Goal: Task Accomplishment & Management: Complete application form

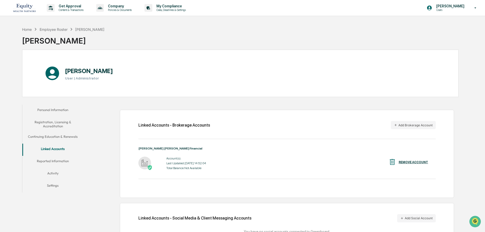
click at [27, 8] on img at bounding box center [24, 7] width 24 height 11
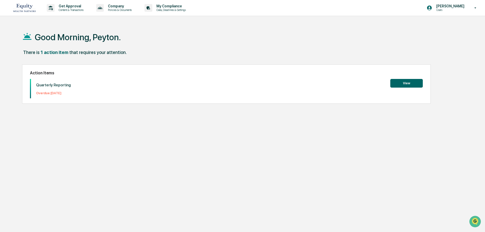
click at [407, 85] on button "View" at bounding box center [407, 83] width 33 height 9
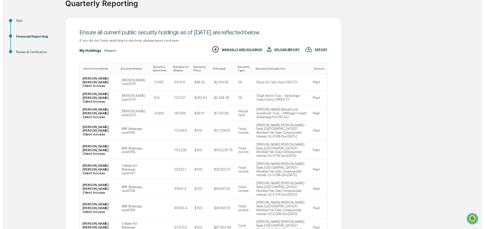
scroll to position [61, 0]
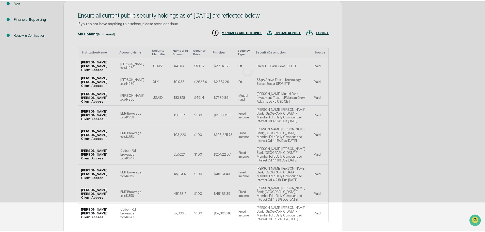
scroll to position [0, 0]
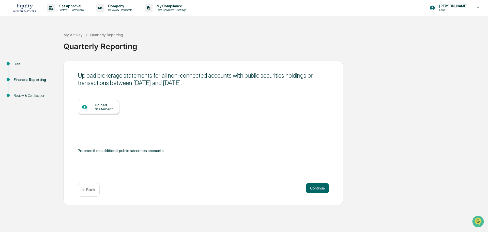
click at [17, 62] on div "Start" at bounding box center [35, 63] width 42 height 5
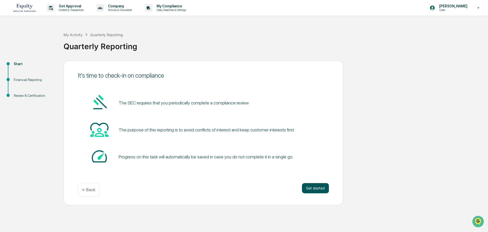
click at [316, 184] on button "Get started" at bounding box center [315, 188] width 27 height 10
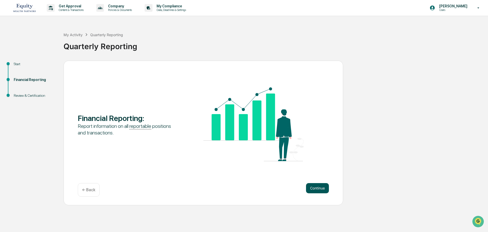
click at [316, 189] on button "Continue" at bounding box center [317, 188] width 23 height 10
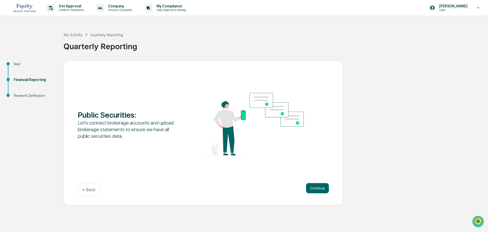
click at [316, 189] on button "Continue" at bounding box center [317, 188] width 23 height 10
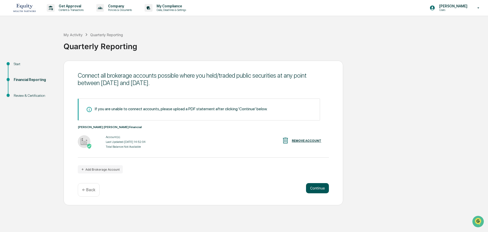
click at [311, 186] on button "Continue" at bounding box center [317, 188] width 23 height 10
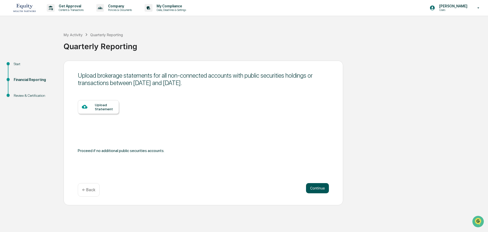
click at [318, 189] on button "Continue" at bounding box center [317, 188] width 23 height 10
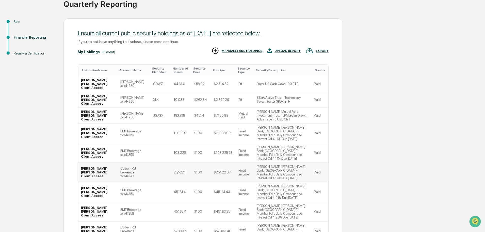
scroll to position [51, 0]
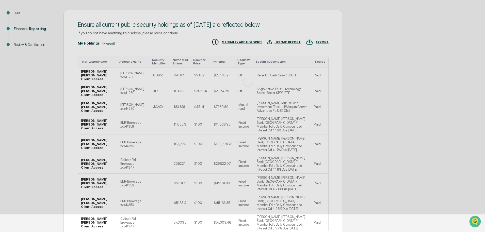
scroll to position [0, 0]
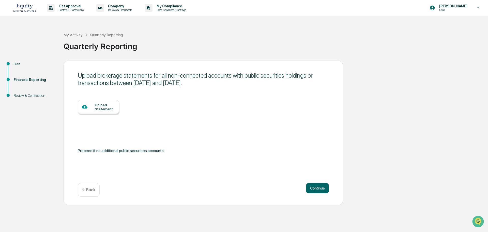
click at [84, 190] on p "← Back" at bounding box center [88, 189] width 13 height 5
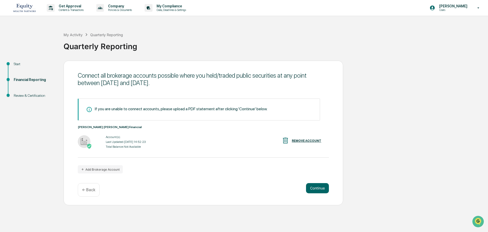
click at [303, 142] on div "REMOVE ACCOUNT" at bounding box center [306, 141] width 29 height 4
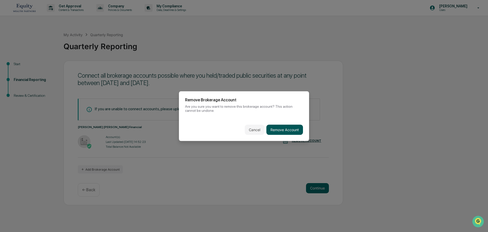
click at [295, 128] on button "Remove Account" at bounding box center [284, 129] width 37 height 10
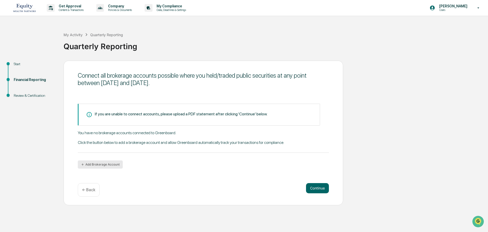
click at [117, 162] on button "Add Brokerage Account" at bounding box center [100, 164] width 45 height 8
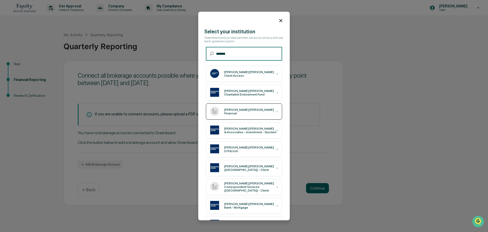
type input "*******"
click at [251, 111] on div "[PERSON_NAME] [PERSON_NAME] Financial" at bounding box center [250, 111] width 52 height 7
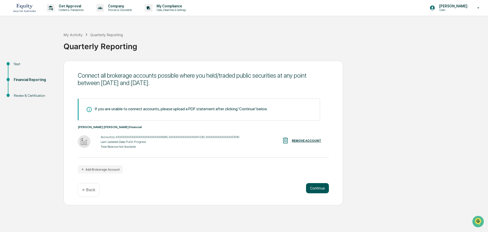
click at [315, 191] on button "Continue" at bounding box center [317, 188] width 23 height 10
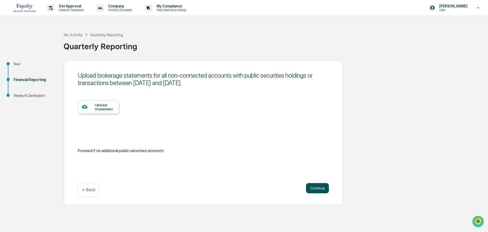
click at [309, 185] on button "Continue" at bounding box center [317, 188] width 23 height 10
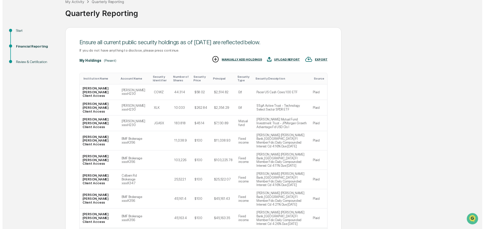
scroll to position [61, 0]
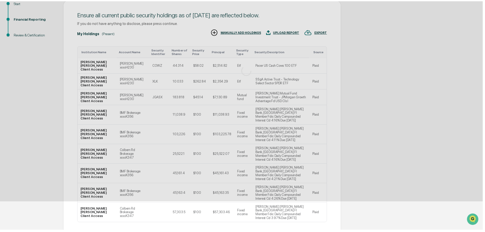
scroll to position [0, 0]
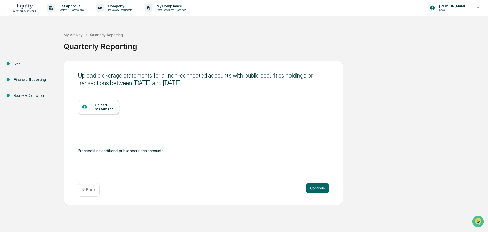
click at [87, 188] on p "← Back" at bounding box center [88, 189] width 13 height 5
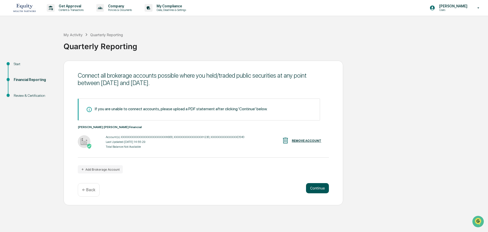
click at [326, 188] on button "Continue" at bounding box center [317, 188] width 23 height 10
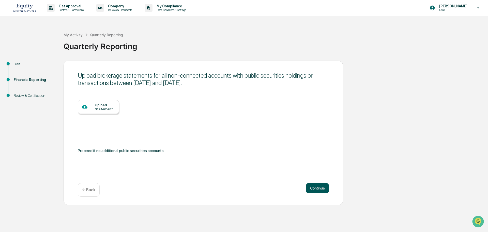
click at [313, 189] on button "Continue" at bounding box center [317, 188] width 23 height 10
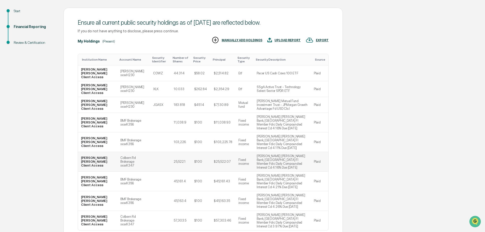
scroll to position [61, 0]
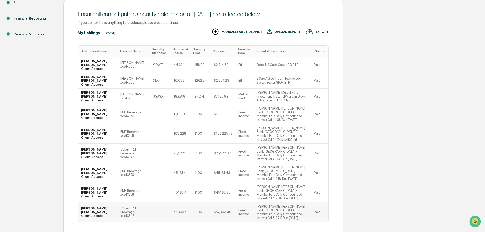
drag, startPoint x: 318, startPoint y: 179, endPoint x: 286, endPoint y: 183, distance: 32.6
click at [286, 202] on td "Raymond James Bank, St.Petersburg Fl Member Fdic Daily Compounded Interest Cd 3…" at bounding box center [282, 211] width 57 height 19
click at [274, 202] on td "Raymond James Bank, St.Petersburg Fl Member Fdic Daily Compounded Interest Cd 3…" at bounding box center [282, 211] width 57 height 19
click at [271, 182] on td "Raymond James Bank, St.Petersburg Fl Member Fdic Daily Compounded Interest Cd 4…" at bounding box center [282, 192] width 57 height 20
click at [273, 163] on td "Raymond James Bank, St.Petersburg Fl Member Fdic Daily Compounded Interest Cd 4…" at bounding box center [282, 173] width 57 height 20
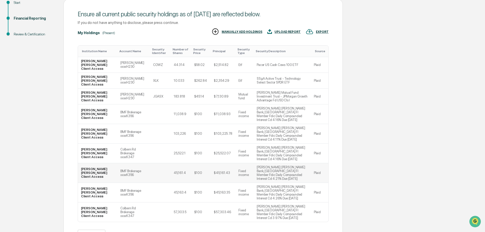
click at [273, 163] on td "Raymond James Bank, St.Petersburg Fl Member Fdic Daily Compounded Interest Cd 4…" at bounding box center [282, 173] width 57 height 20
click at [272, 124] on td "Raymond James Bank, St.Petersburg Fl Member Fdic Daily Compounded Interest Cd 4…" at bounding box center [282, 134] width 57 height 20
drag, startPoint x: 272, startPoint y: 116, endPoint x: 272, endPoint y: 111, distance: 4.6
click at [272, 124] on td "Raymond James Bank, St.Petersburg Fl Member Fdic Daily Compounded Interest Cd 4…" at bounding box center [282, 134] width 57 height 20
drag, startPoint x: 272, startPoint y: 107, endPoint x: 272, endPoint y: 97, distance: 9.7
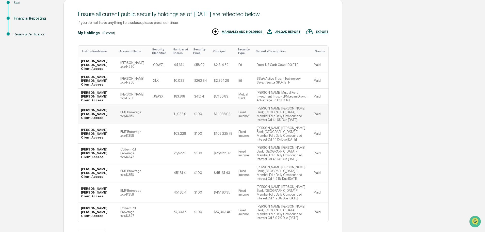
click at [272, 104] on td "Raymond James Bank, St.Petersburg Fl Member Fdic Daily Compounded Interest Cd 4…" at bounding box center [282, 114] width 57 height 20
click at [314, 28] on img at bounding box center [310, 32] width 8 height 8
click at [371, 74] on div at bounding box center [244, 116] width 488 height 232
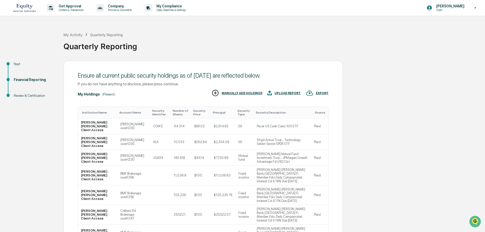
click at [26, 64] on div "Start" at bounding box center [35, 63] width 42 height 5
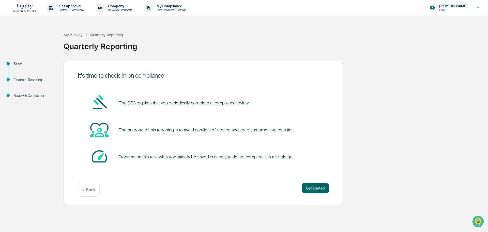
click at [32, 76] on div "Start" at bounding box center [35, 70] width 50 height 16
click at [32, 79] on div "Financial Reporting" at bounding box center [35, 79] width 42 height 5
click at [321, 187] on button "Get started" at bounding box center [315, 188] width 27 height 10
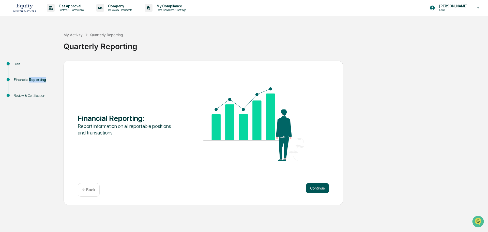
click at [320, 188] on button "Continue" at bounding box center [317, 188] width 23 height 10
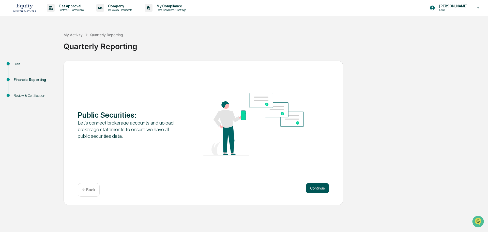
click at [317, 188] on button "Continue" at bounding box center [317, 188] width 23 height 10
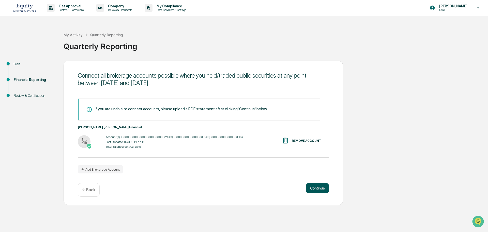
click at [313, 187] on button "Continue" at bounding box center [317, 188] width 23 height 10
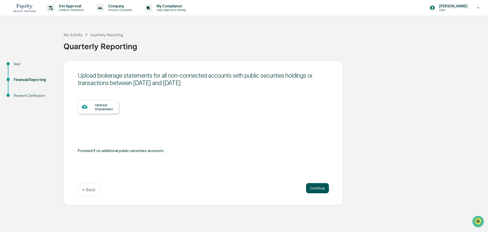
click at [327, 192] on button "Continue" at bounding box center [317, 188] width 23 height 10
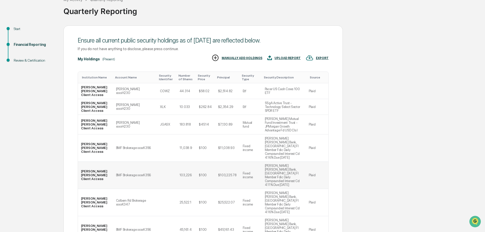
scroll to position [111, 0]
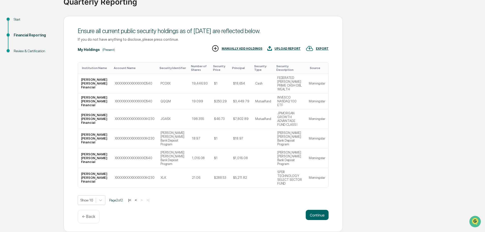
scroll to position [25, 0]
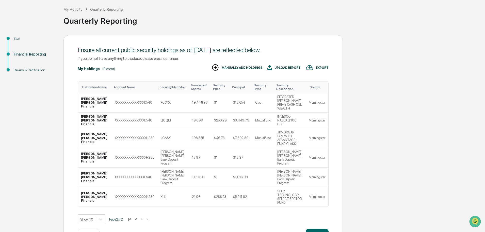
click at [138, 217] on button "<" at bounding box center [135, 219] width 5 height 4
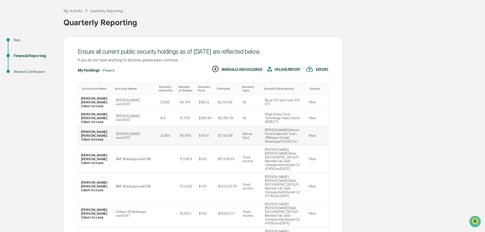
scroll to position [111, 0]
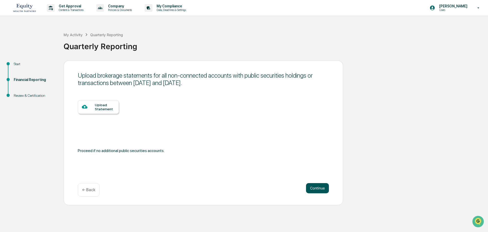
click at [324, 191] on button "Continue" at bounding box center [317, 188] width 23 height 10
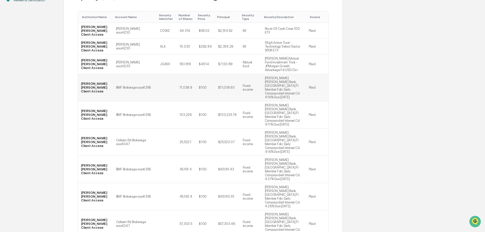
scroll to position [111, 0]
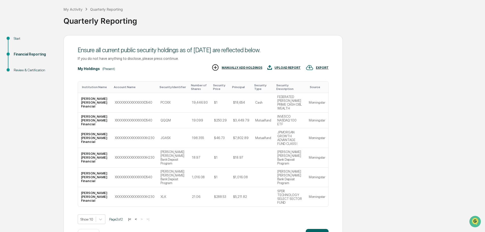
click at [138, 217] on button "<" at bounding box center [135, 219] width 5 height 4
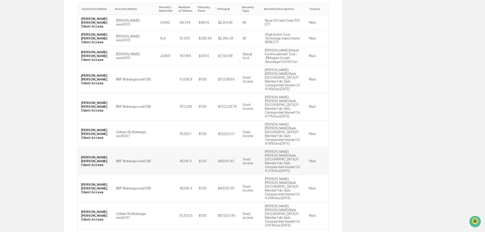
scroll to position [111, 0]
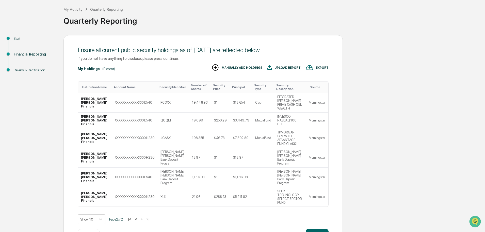
click at [138, 217] on button "<" at bounding box center [135, 219] width 5 height 4
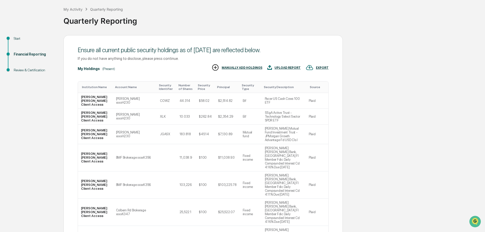
click at [249, 66] on div "MANUALLY ADD HOLDINGS" at bounding box center [237, 68] width 51 height 8
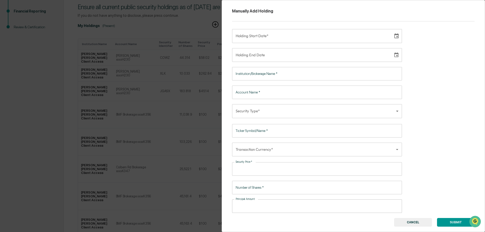
scroll to position [111, 0]
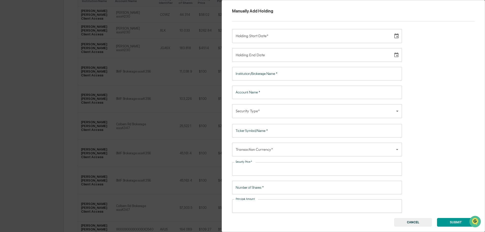
click at [418, 223] on button "CANCEL" at bounding box center [413, 222] width 38 height 9
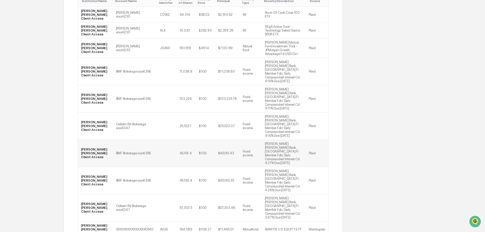
click at [129, 140] on td "BMF Brokerage xxxxK356" at bounding box center [135, 153] width 44 height 27
click at [130, 140] on td "BMF Brokerage xxxxK356" at bounding box center [135, 153] width 44 height 27
drag, startPoint x: 131, startPoint y: 123, endPoint x: 57, endPoint y: 123, distance: 74.5
click at [57, 123] on div "Start Financial Reporting Review & Certification Ensure all current public secu…" at bounding box center [243, 115] width 480 height 332
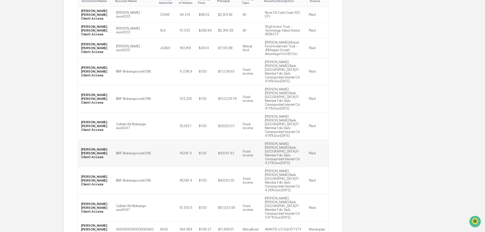
scroll to position [0, 0]
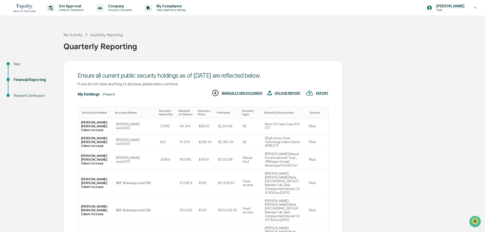
click at [21, 64] on div "Start" at bounding box center [35, 63] width 42 height 5
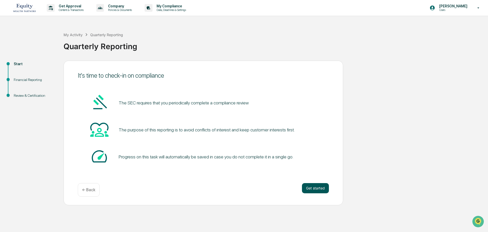
click at [324, 186] on button "Get started" at bounding box center [315, 188] width 27 height 10
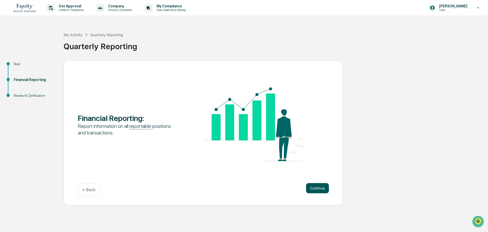
click at [320, 191] on button "Continue" at bounding box center [317, 188] width 23 height 10
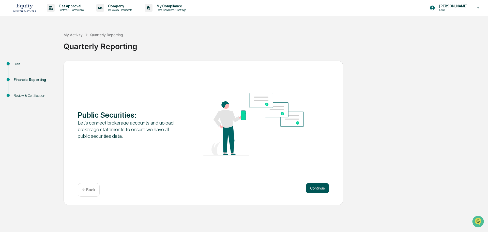
click at [313, 188] on button "Continue" at bounding box center [317, 188] width 23 height 10
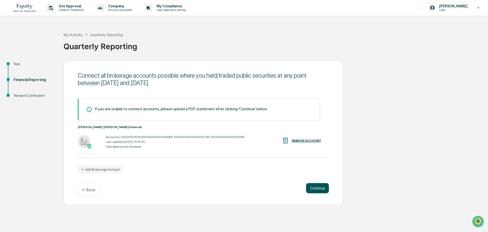
click at [321, 189] on button "Continue" at bounding box center [317, 188] width 23 height 10
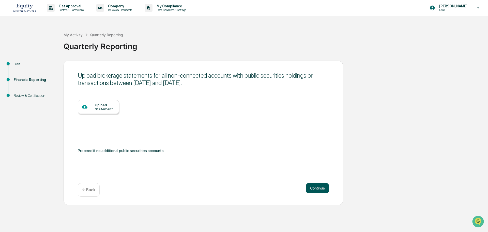
click at [312, 183] on button "Continue" at bounding box center [317, 188] width 23 height 10
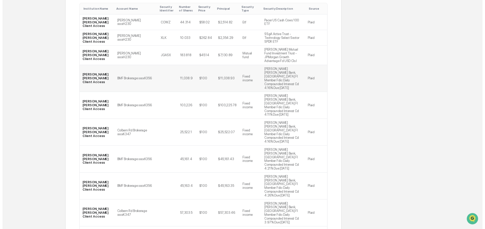
scroll to position [111, 0]
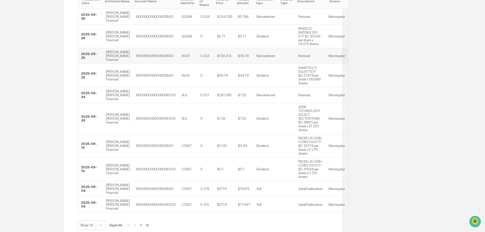
scroll to position [145, 0]
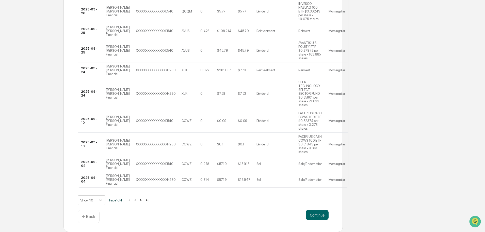
click at [144, 199] on button ">" at bounding box center [140, 199] width 5 height 4
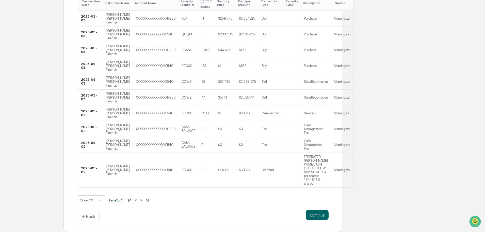
scroll to position [111, 0]
click at [144, 200] on button ">" at bounding box center [141, 199] width 5 height 4
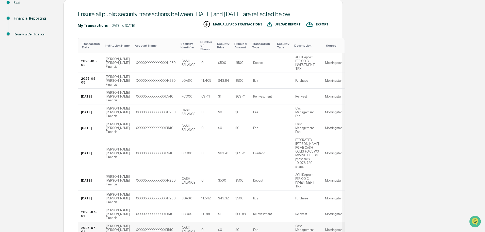
scroll to position [60, 0]
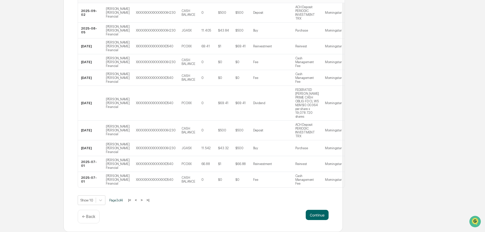
click at [144, 198] on button ">" at bounding box center [141, 199] width 5 height 4
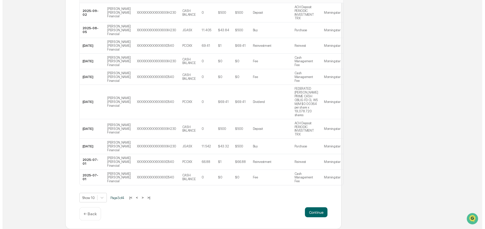
scroll to position [5, 0]
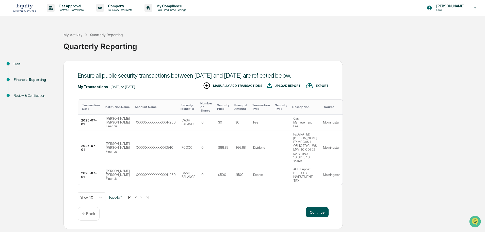
click at [316, 215] on button "Continue" at bounding box center [317, 212] width 23 height 10
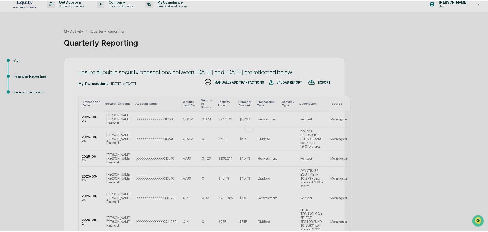
scroll to position [0, 0]
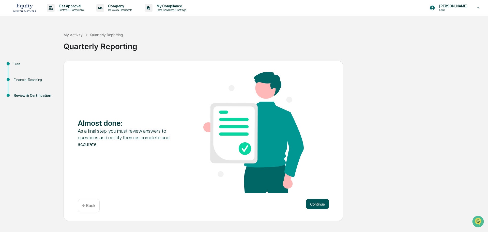
click at [312, 200] on button "Continue" at bounding box center [317, 203] width 23 height 10
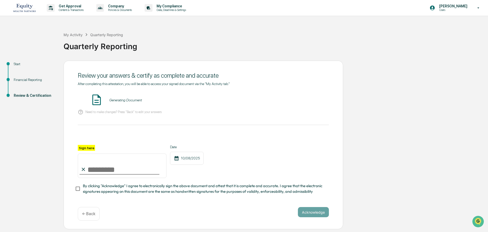
click at [129, 168] on input "Sign here" at bounding box center [122, 165] width 89 height 24
type input "**********"
click at [164, 220] on div "Acknowledge ← Back" at bounding box center [203, 213] width 251 height 13
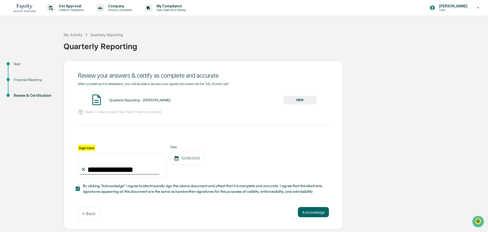
click at [299, 100] on button "VIEW" at bounding box center [299, 100] width 33 height 9
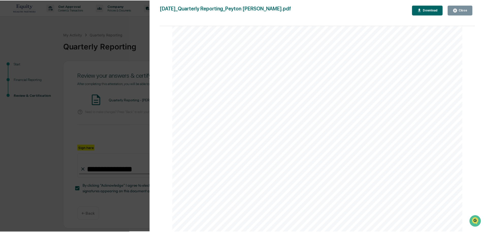
scroll to position [966, 0]
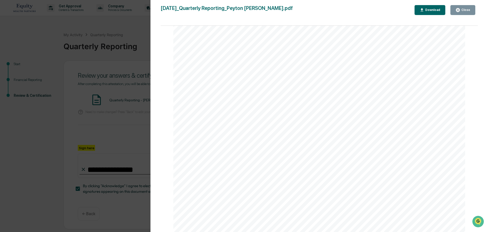
click at [461, 11] on div "Close" at bounding box center [465, 10] width 10 height 4
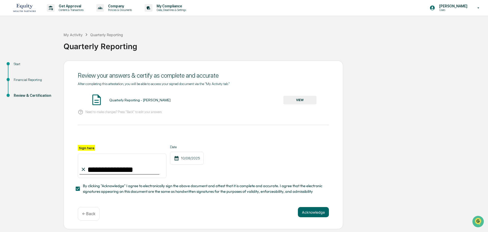
click at [26, 79] on div "Financial Reporting" at bounding box center [35, 79] width 42 height 5
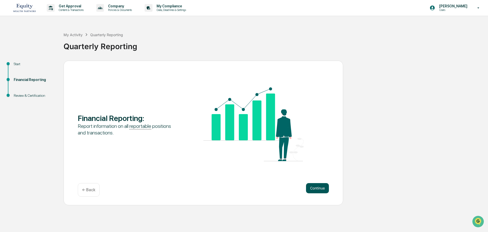
click at [315, 189] on button "Continue" at bounding box center [317, 188] width 23 height 10
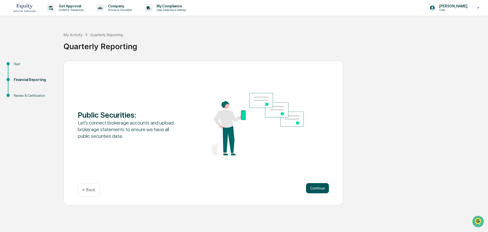
click at [314, 189] on button "Continue" at bounding box center [317, 188] width 23 height 10
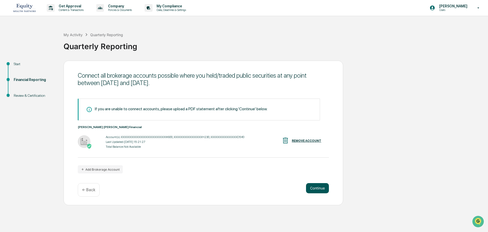
click at [316, 188] on button "Continue" at bounding box center [317, 188] width 23 height 10
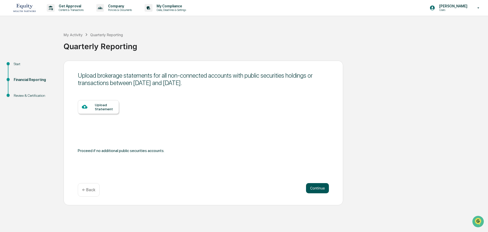
click at [316, 183] on button "Continue" at bounding box center [317, 188] width 23 height 10
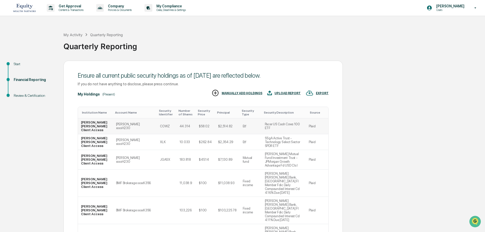
click at [139, 125] on td "Peyton Roth xxxxH230" at bounding box center [135, 126] width 44 height 16
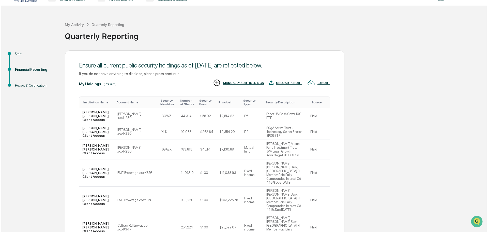
scroll to position [0, 0]
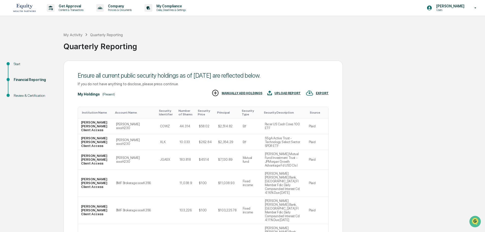
click at [470, 9] on div "Peyton Anderson Users" at bounding box center [454, 8] width 64 height 16
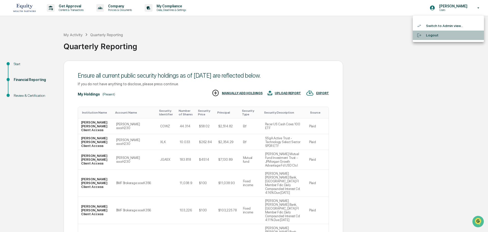
click at [439, 33] on li "Logout" at bounding box center [448, 34] width 71 height 9
